Goal: Find specific page/section: Find specific page/section

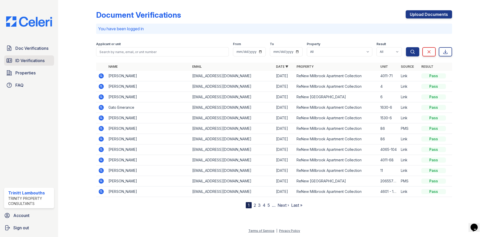
click at [22, 60] on span "ID Verifications" at bounding box center [29, 60] width 29 height 6
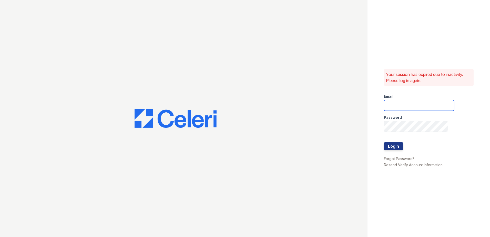
type input "tlambouths@trinity-pm.com"
click at [398, 148] on button "Login" at bounding box center [393, 146] width 19 height 8
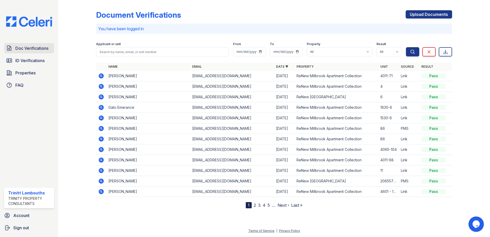
click at [34, 50] on span "Doc Verifications" at bounding box center [31, 48] width 33 height 6
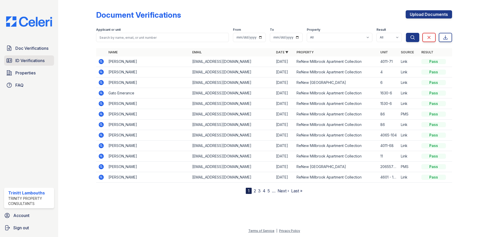
click at [37, 64] on span "ID Verifications" at bounding box center [29, 60] width 29 height 6
